Goal: Find specific page/section: Find specific page/section

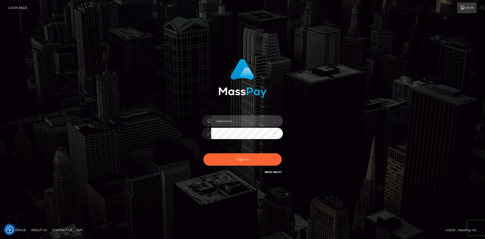
click at [237, 121] on input "text" at bounding box center [247, 120] width 72 height 11
type input "faisal_uplift"
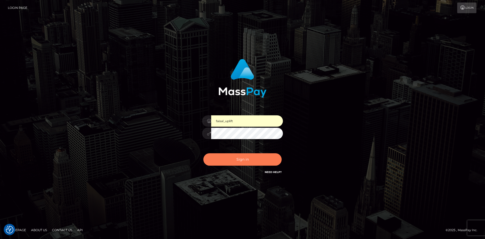
click at [246, 159] on button "Sign in" at bounding box center [242, 159] width 78 height 12
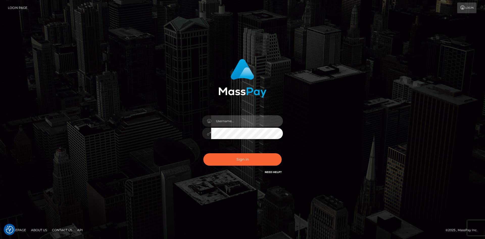
click at [251, 126] on input "text" at bounding box center [247, 120] width 72 height 11
type input "faisal_uplift"
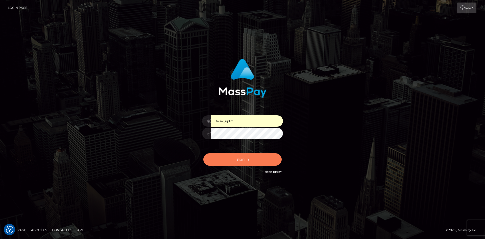
click at [243, 159] on button "Sign in" at bounding box center [242, 159] width 78 height 12
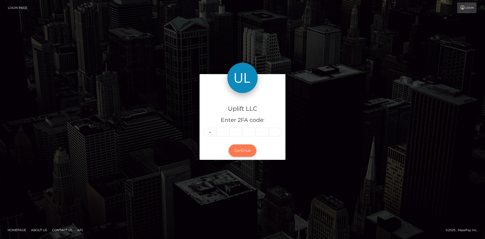
type input "7"
type input "1"
type input "4"
type input "6"
type input "3"
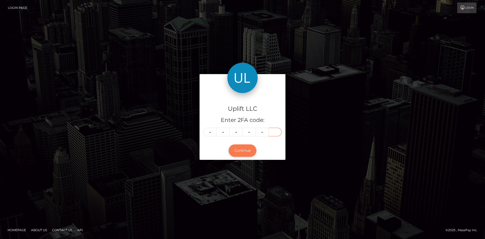
type input "7"
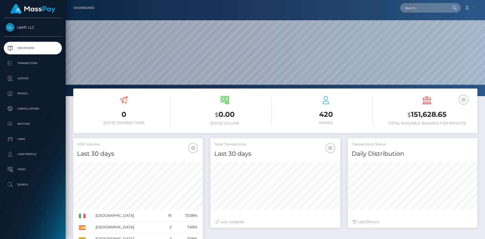
scroll to position [90, 130]
click at [29, 124] on p "Batches" at bounding box center [33, 124] width 54 height 8
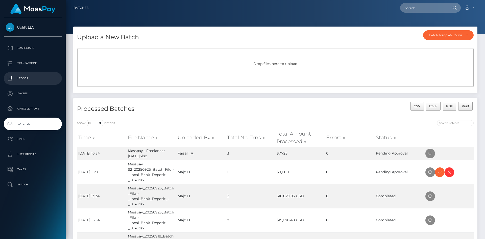
click at [29, 80] on p "Ledger" at bounding box center [33, 79] width 54 height 8
